Goal: Task Accomplishment & Management: Complete application form

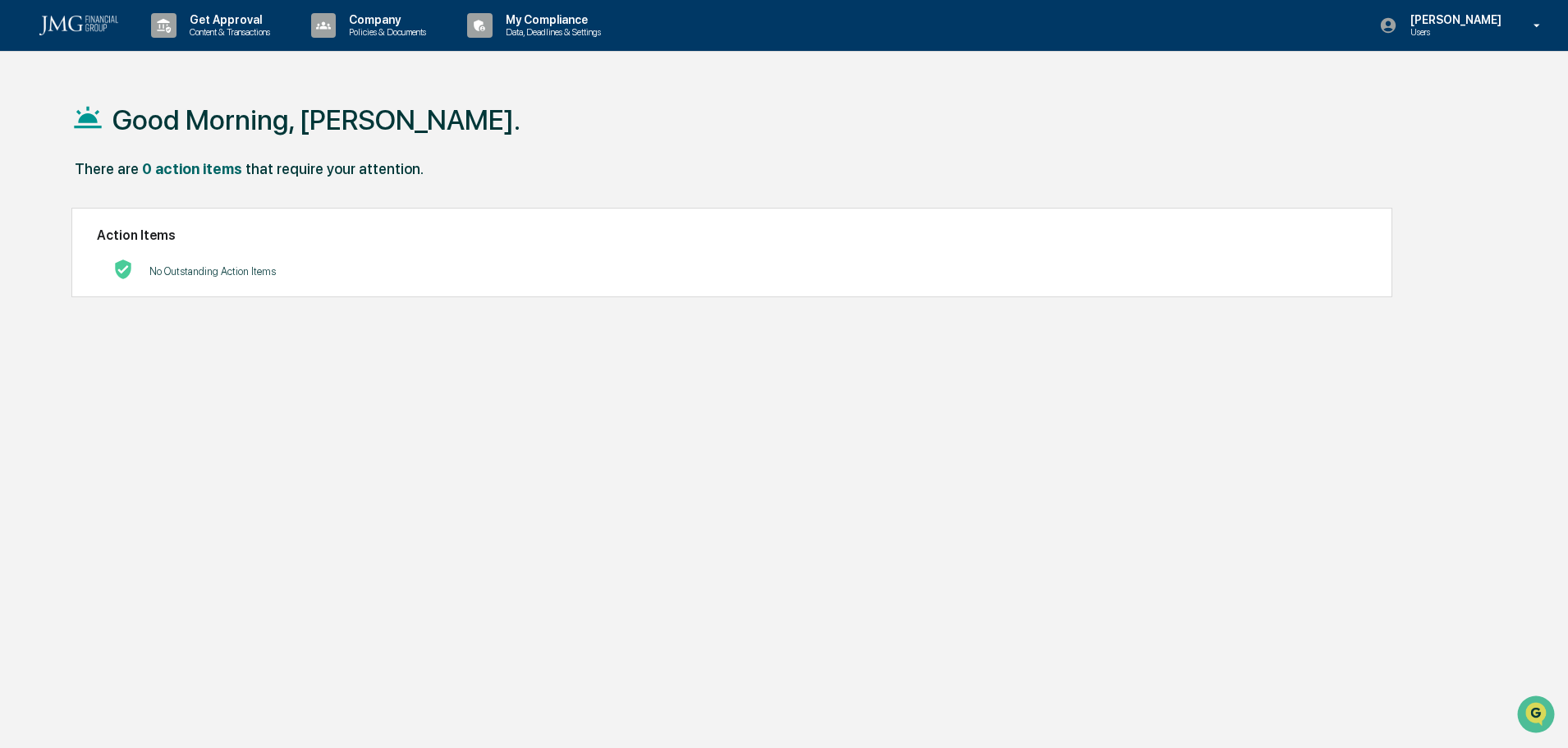
click at [227, 36] on p "Content & Transactions" at bounding box center [227, 32] width 102 height 11
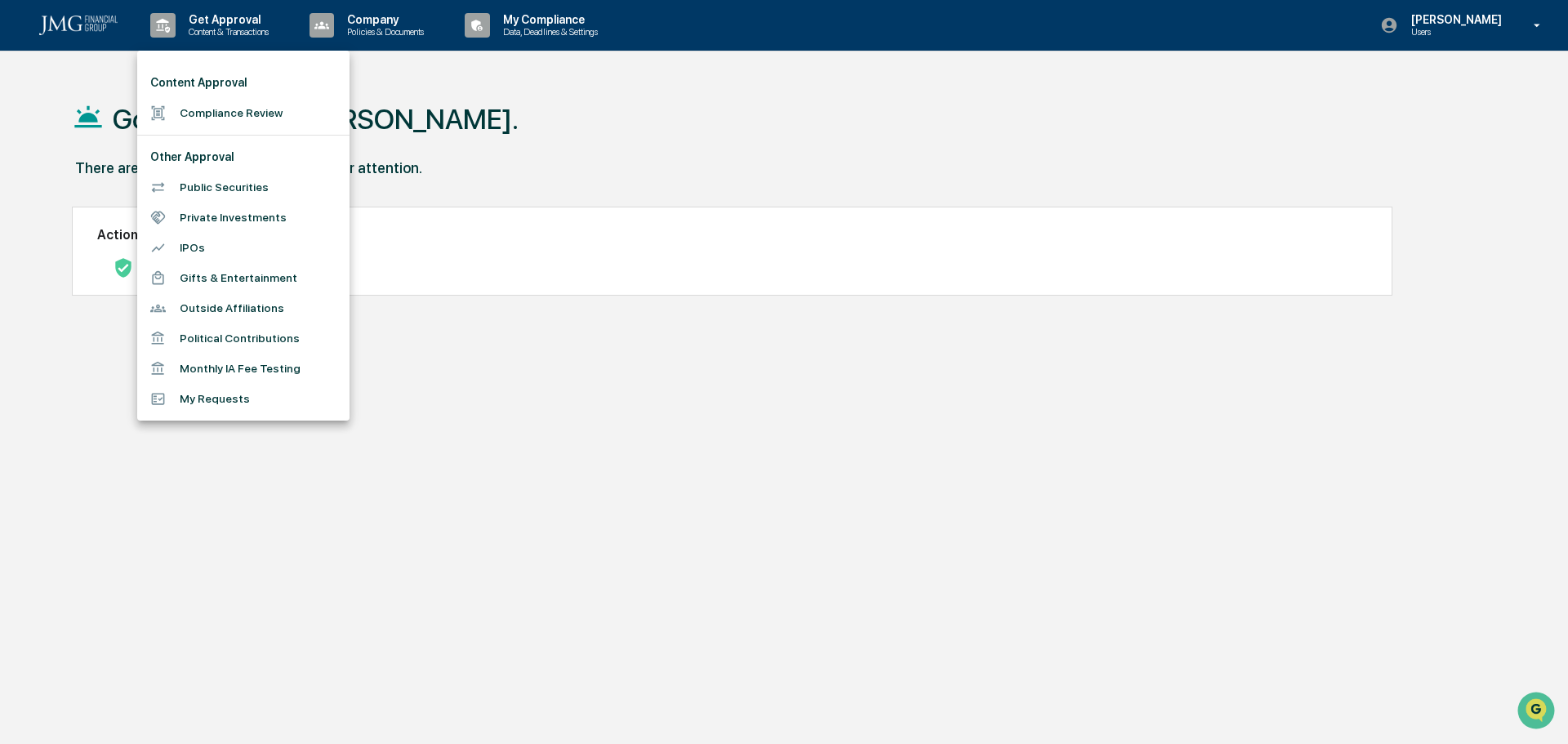
click at [242, 110] on li "Compliance Review" at bounding box center [243, 113] width 212 height 30
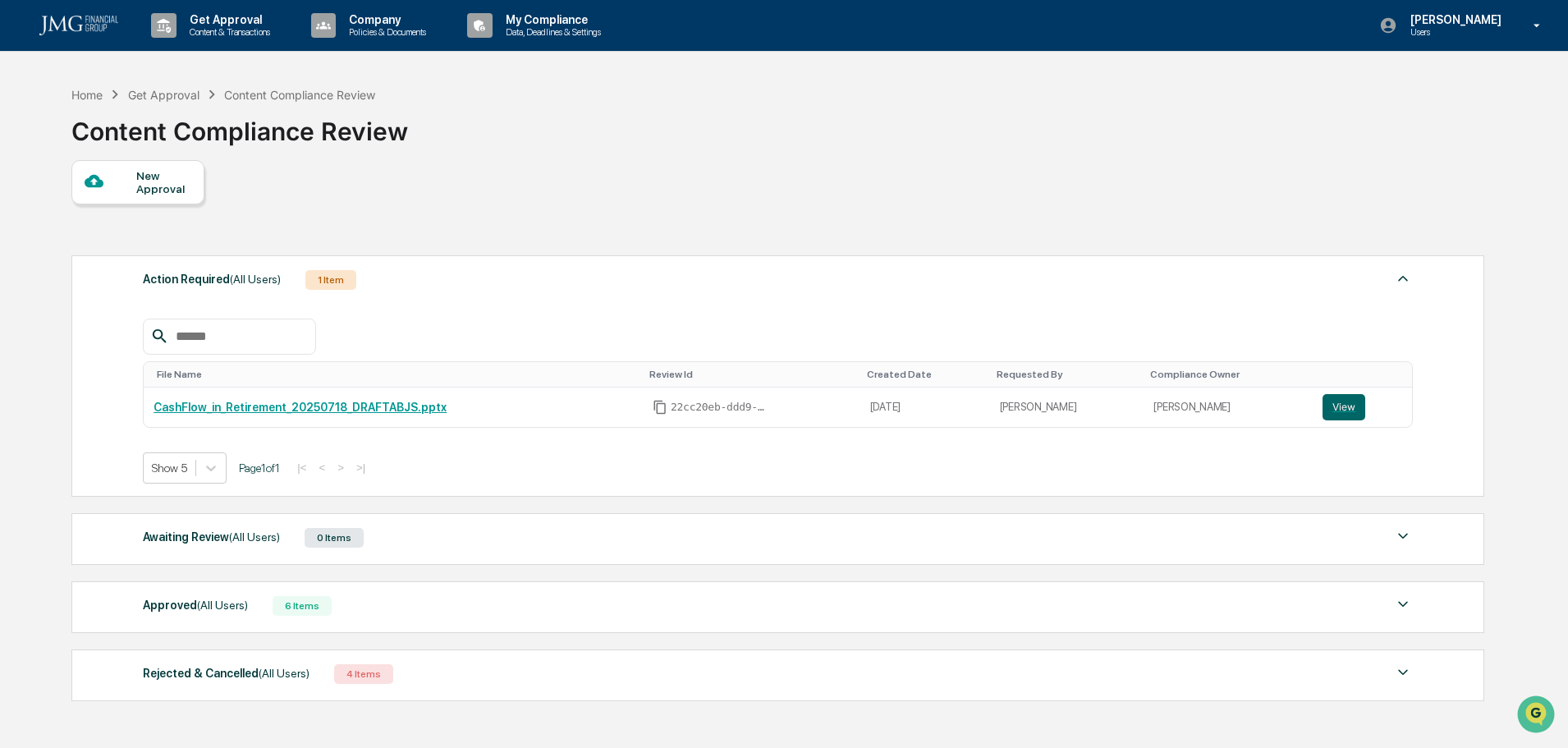
click at [157, 179] on div "New Approval" at bounding box center [163, 182] width 55 height 26
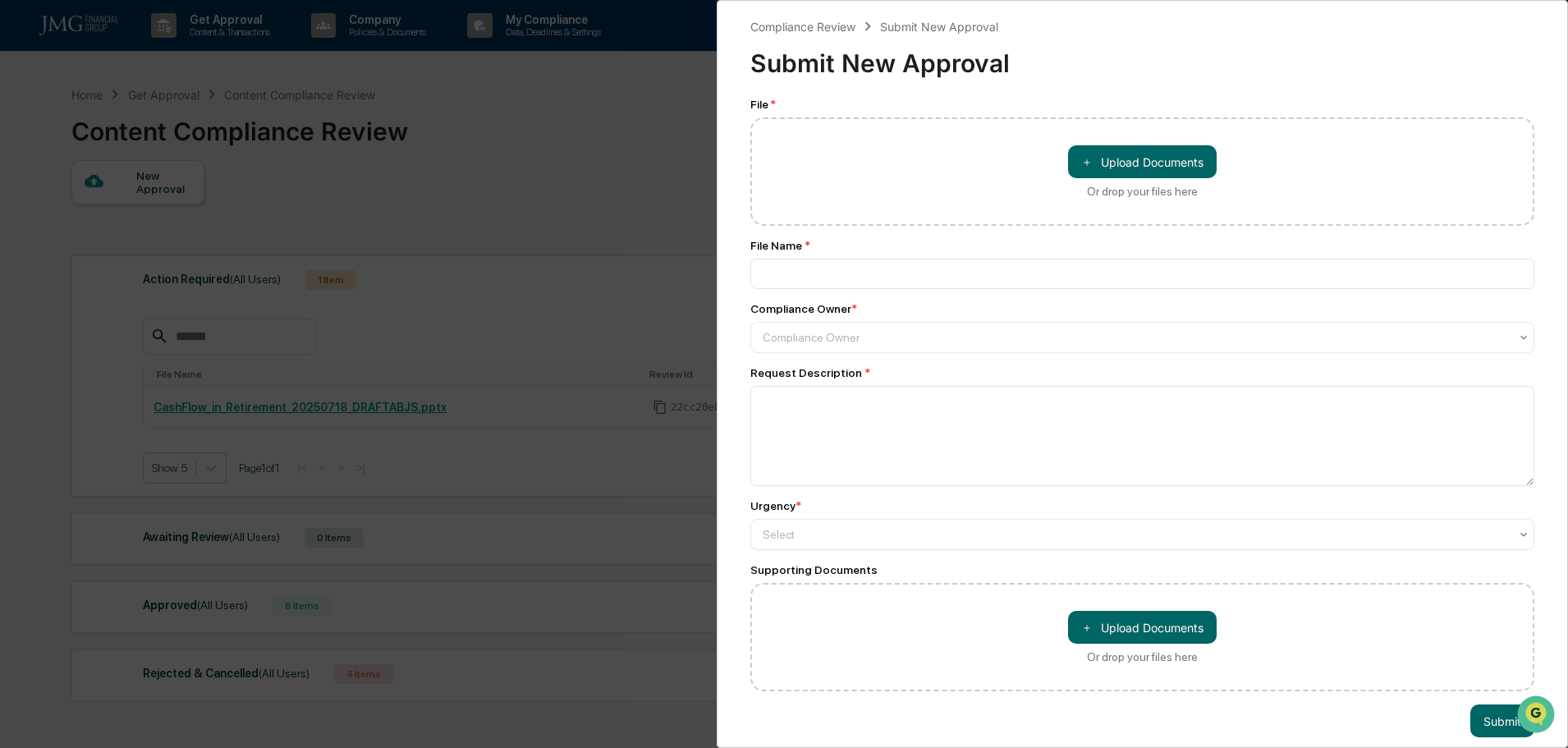
click at [1133, 166] on button "＋ Upload Documents" at bounding box center [1142, 162] width 149 height 33
type input "**********"
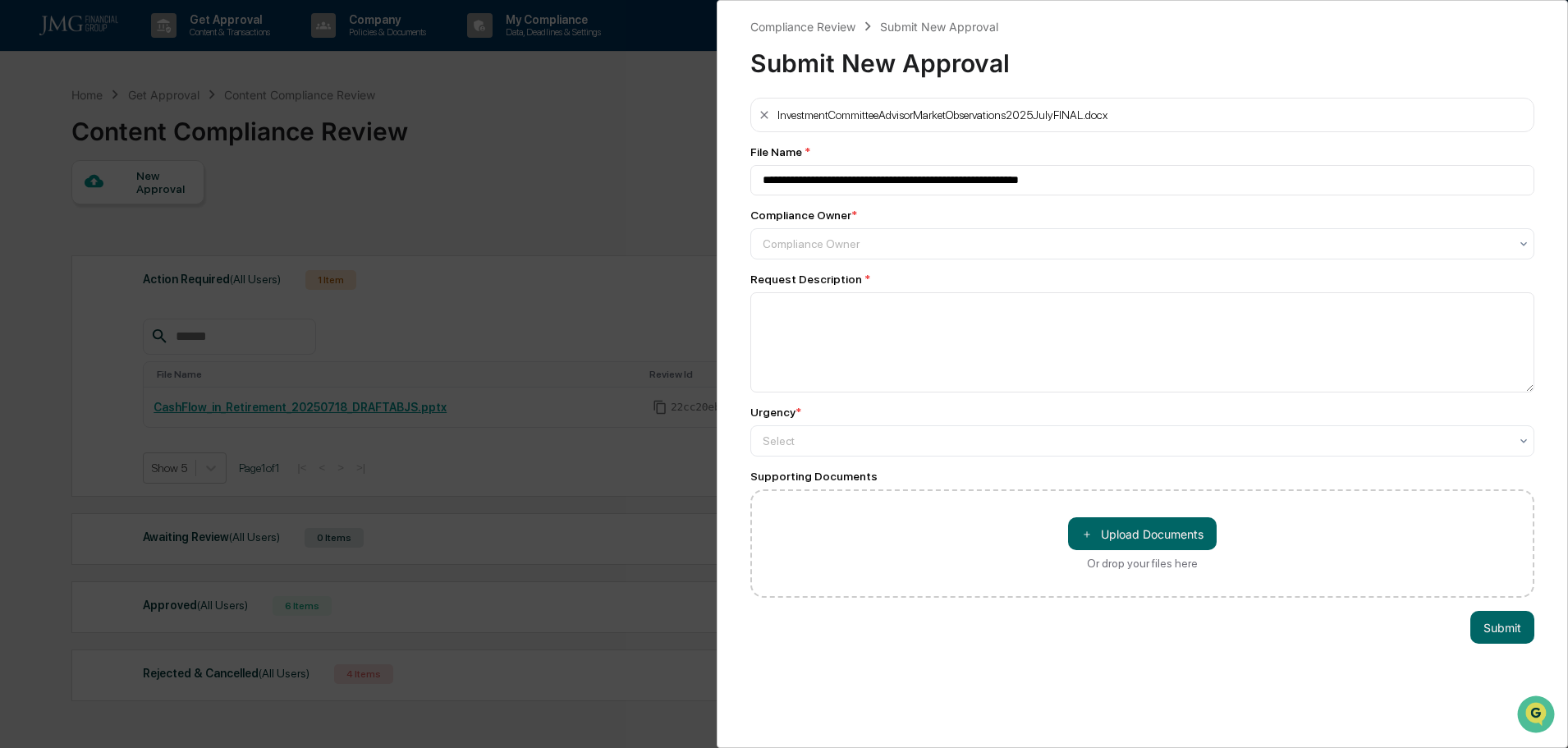
click at [1517, 241] on icon at bounding box center [1524, 244] width 13 height 13
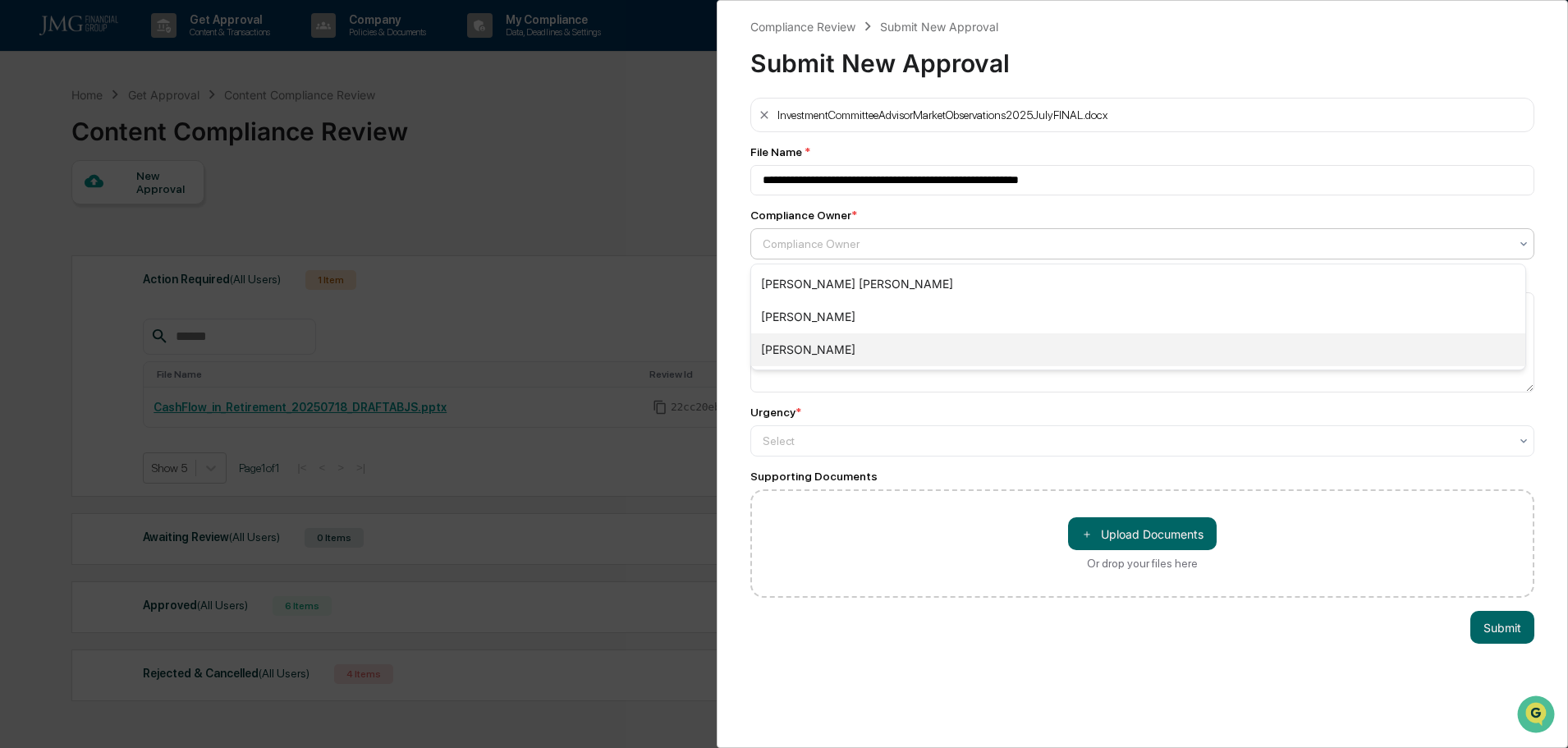
click at [816, 343] on div "[PERSON_NAME]" at bounding box center [1138, 350] width 774 height 33
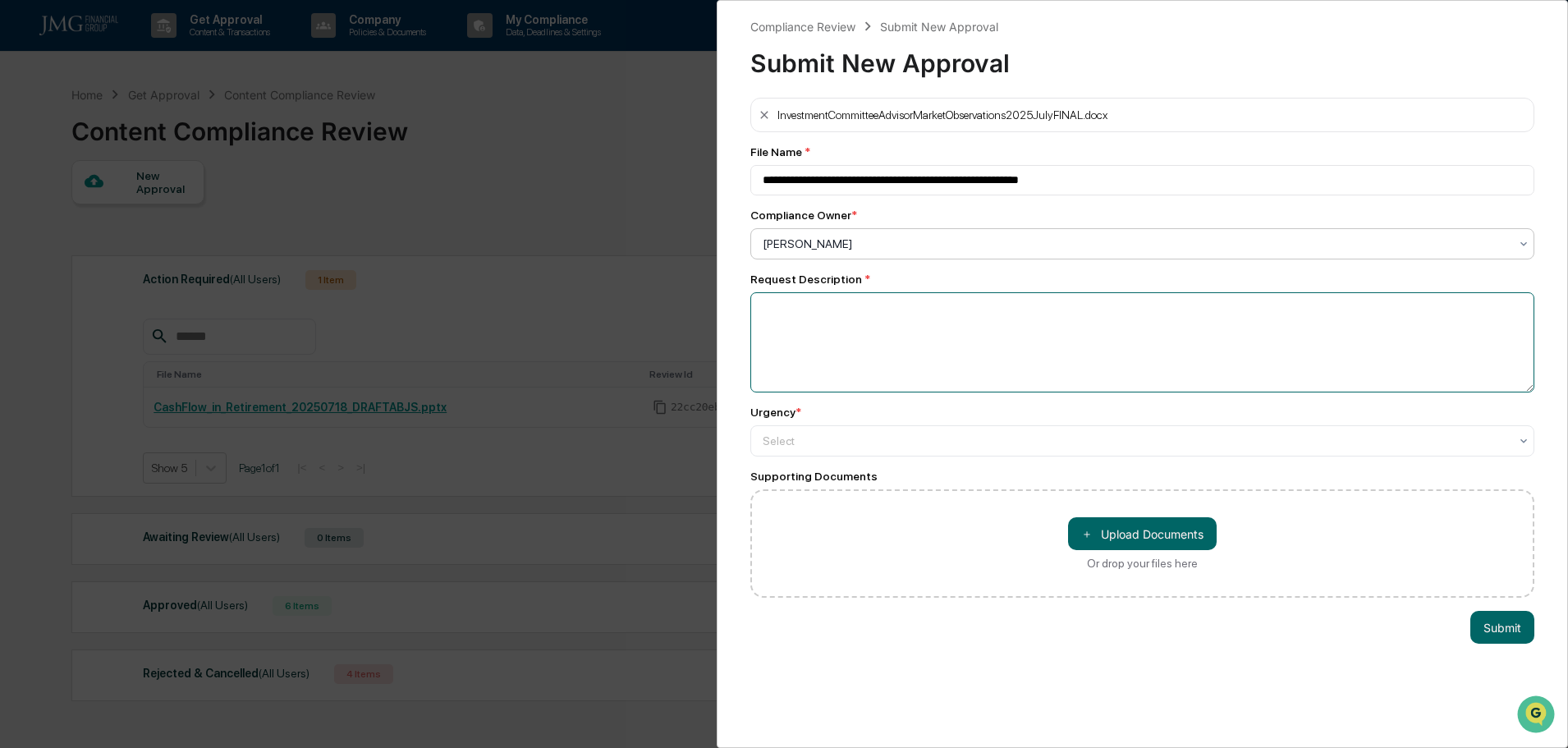
click at [824, 327] on textarea at bounding box center [1142, 342] width 784 height 100
type textarea "**********"
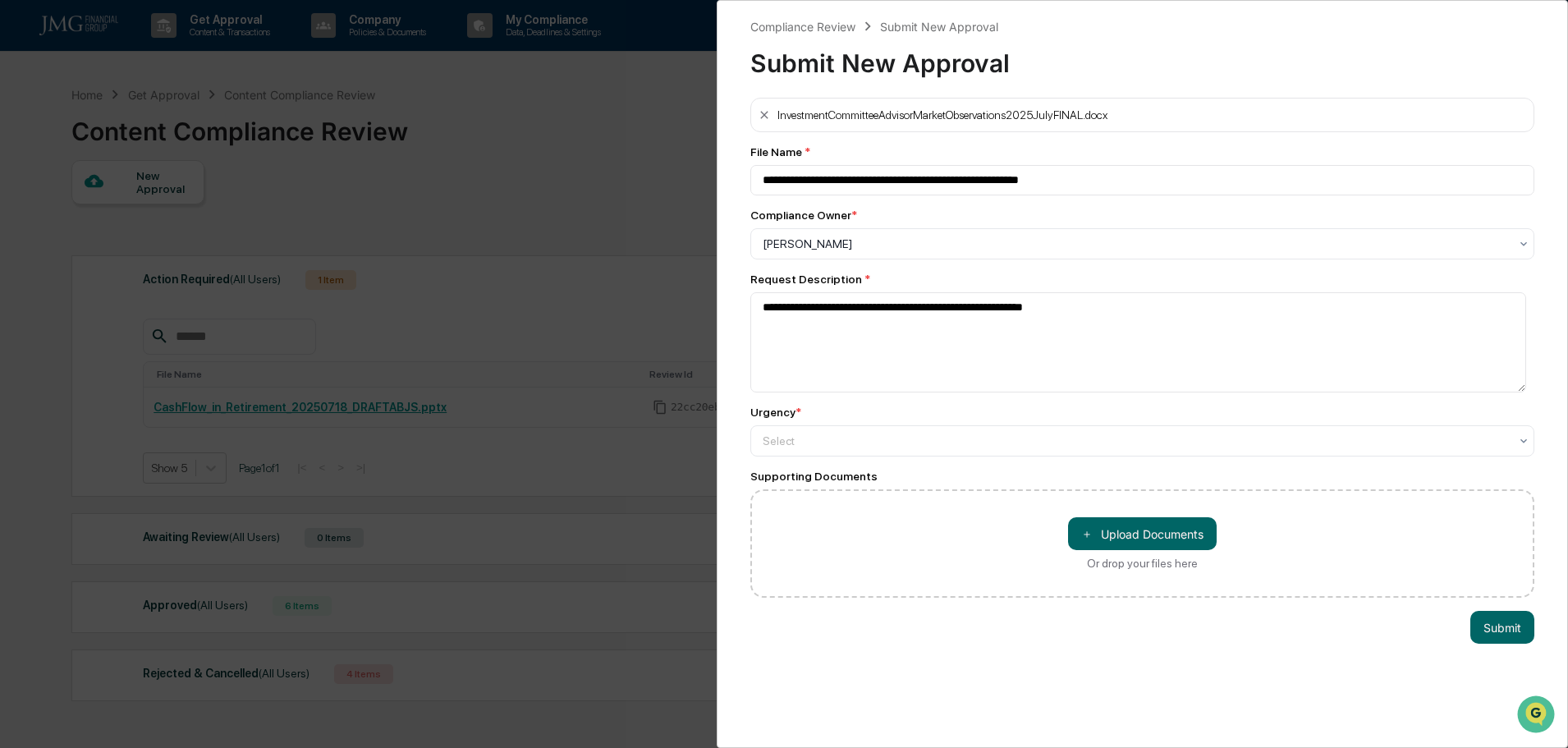
click at [764, 255] on div "Select" at bounding box center [1135, 244] width 763 height 23
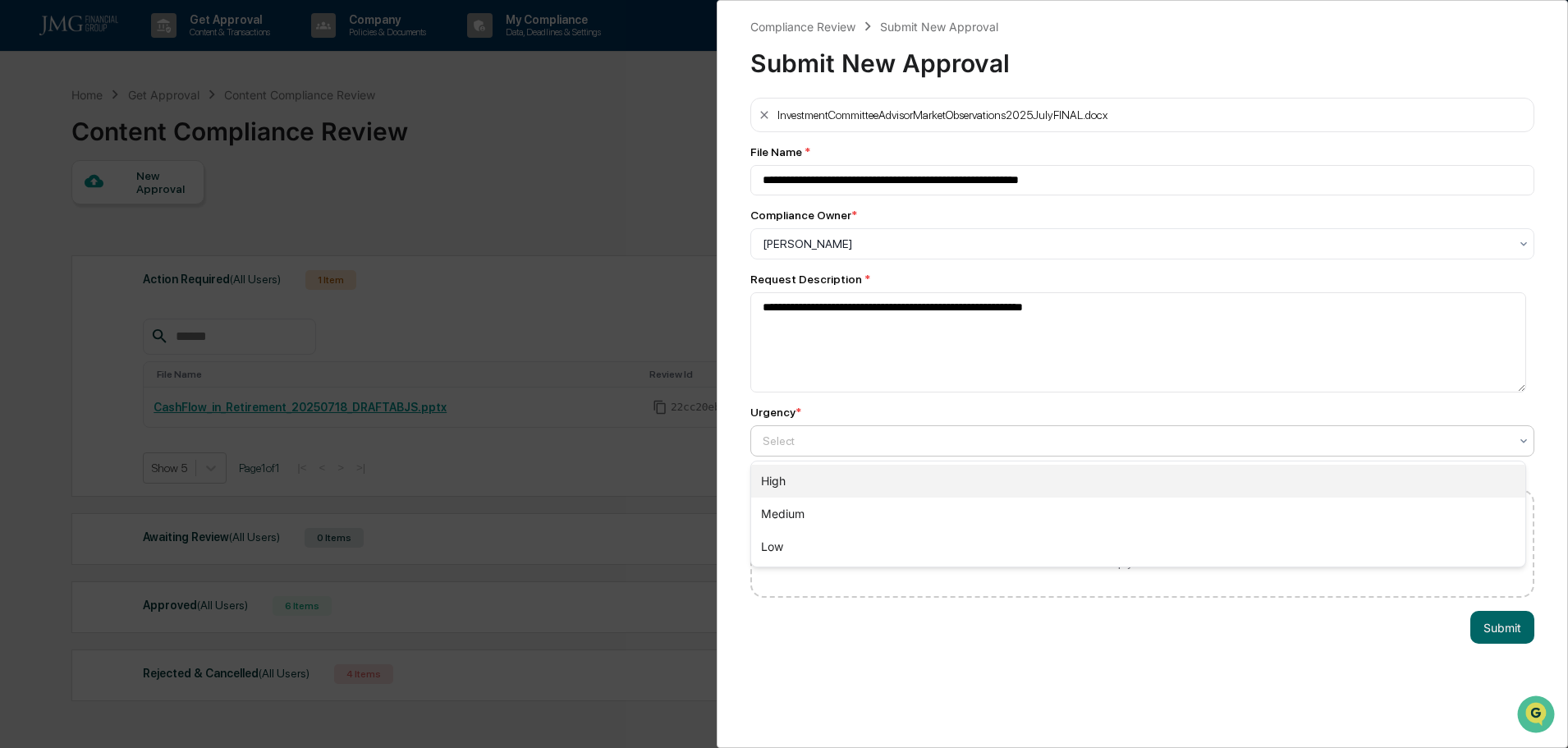
click at [795, 486] on div "High" at bounding box center [1138, 481] width 774 height 33
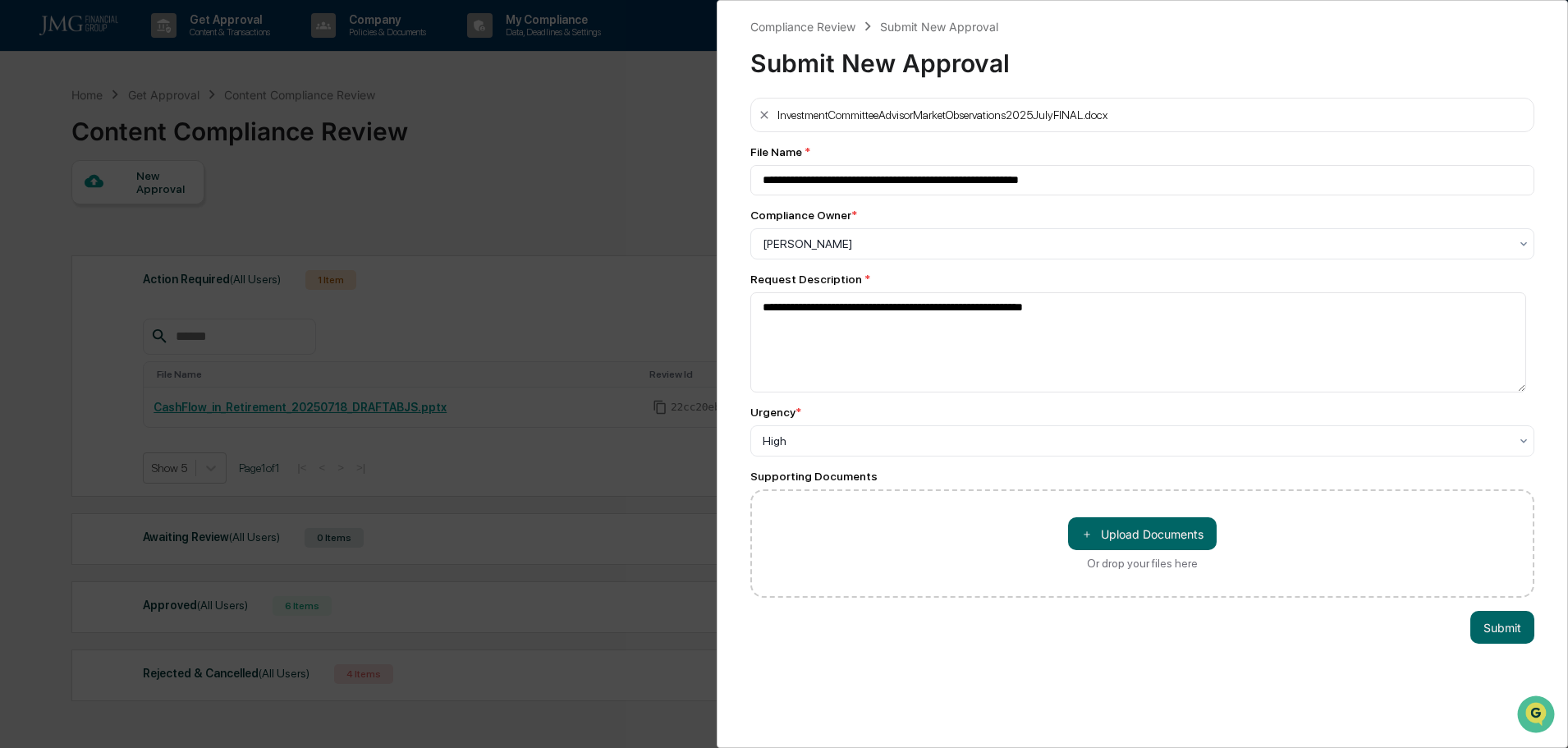
click at [1511, 633] on button "Submit" at bounding box center [1502, 627] width 64 height 33
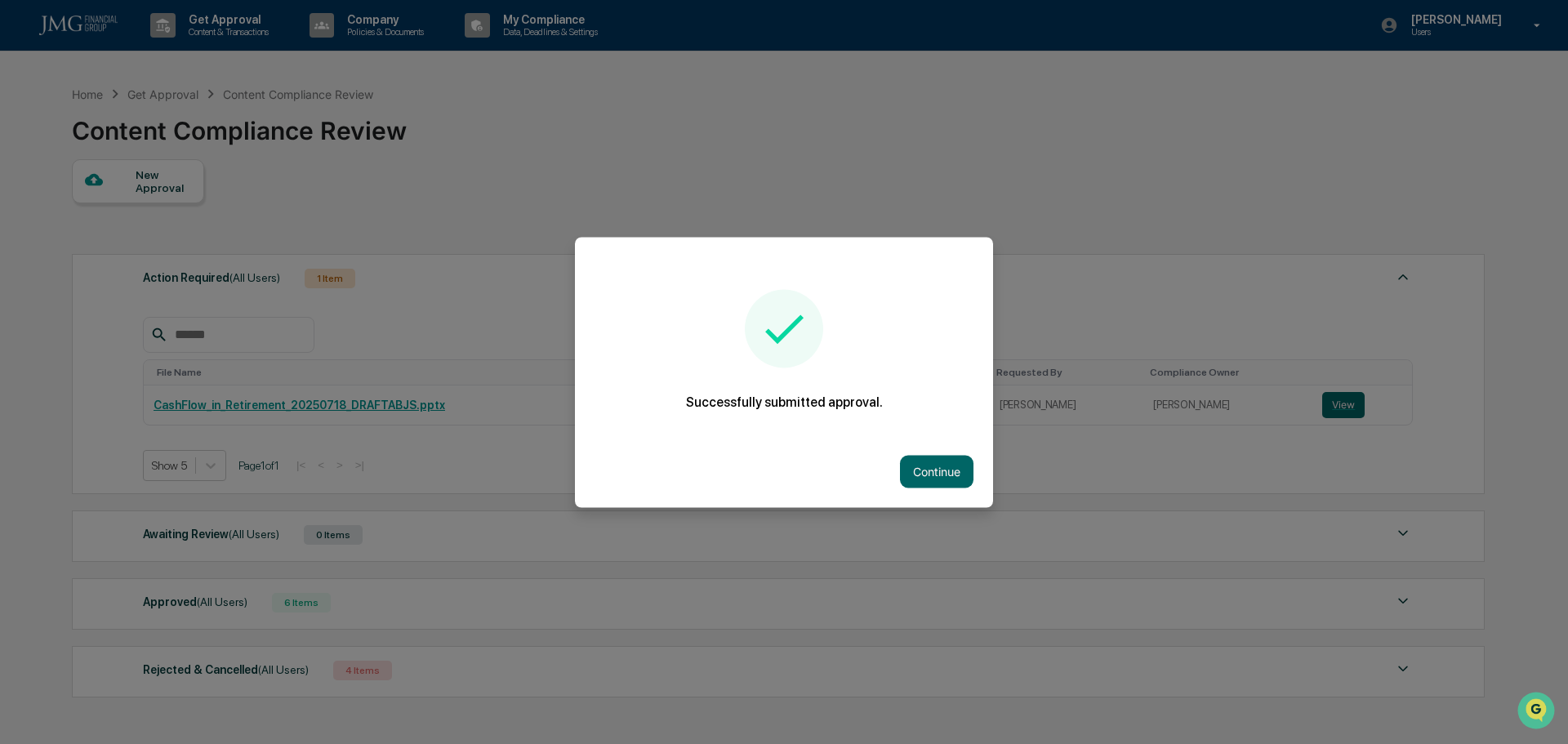
click at [918, 483] on button "Continue" at bounding box center [937, 471] width 74 height 33
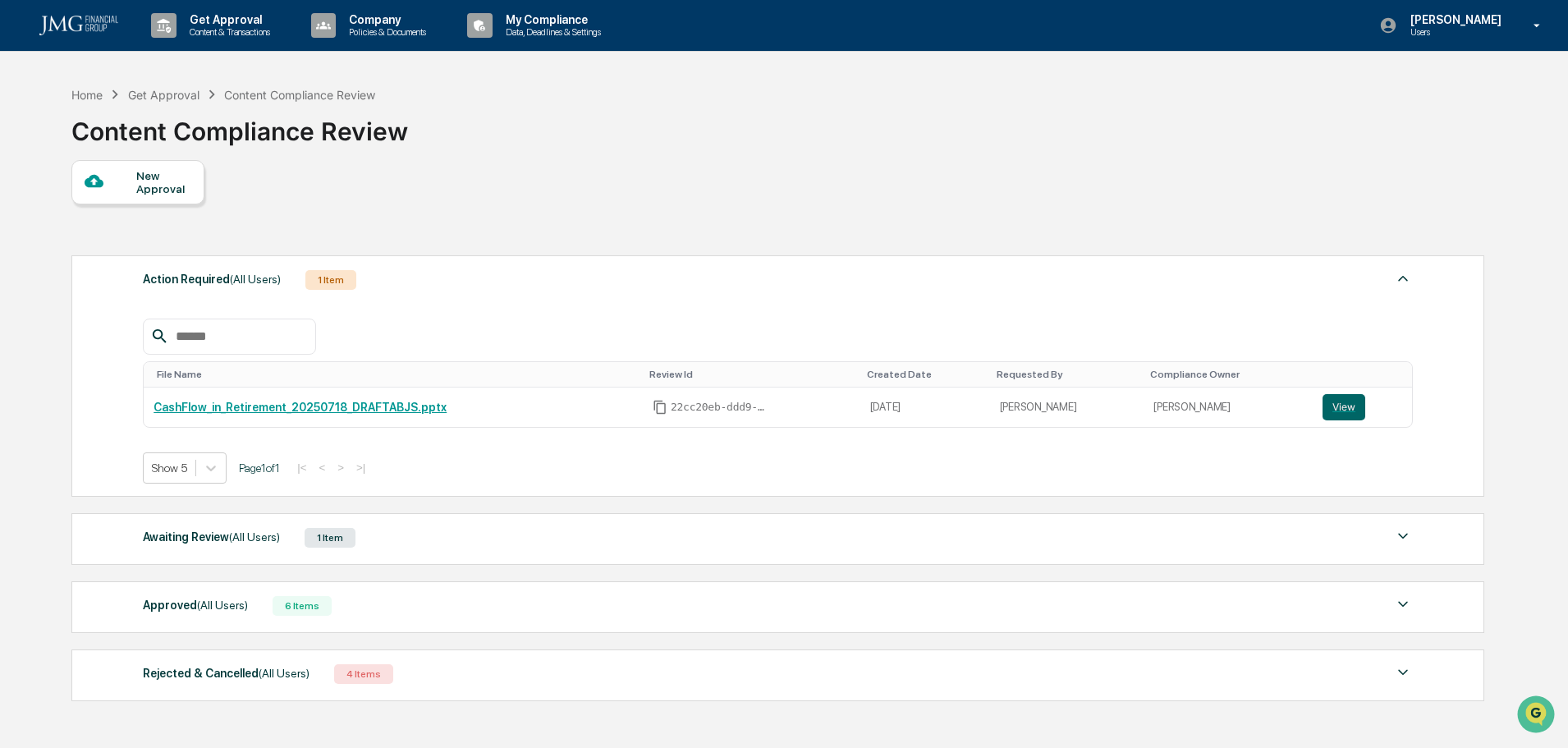
click at [324, 539] on div "1 Item" at bounding box center [330, 538] width 51 height 20
